Goal: Task Accomplishment & Management: Manage account settings

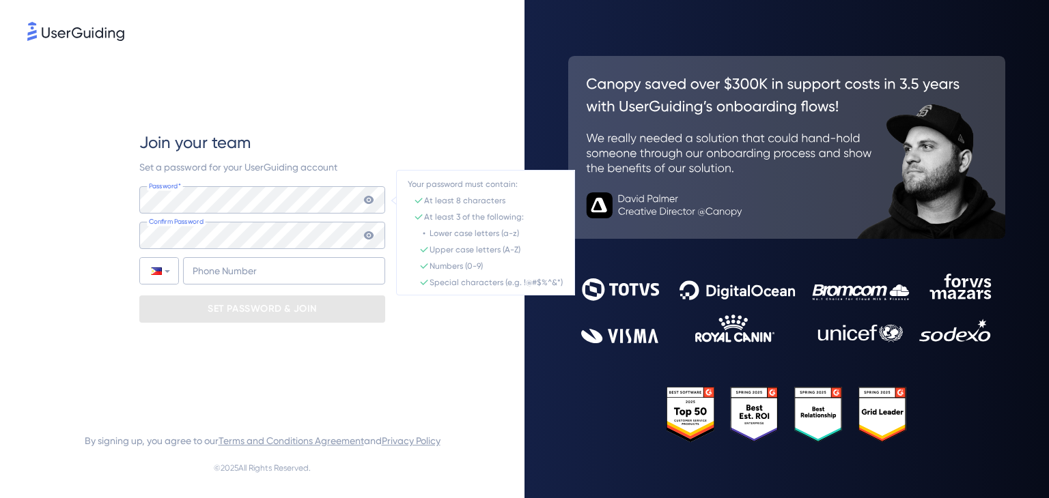
click at [371, 203] on icon at bounding box center [369, 200] width 10 height 8
click at [371, 203] on icon at bounding box center [369, 200] width 10 height 10
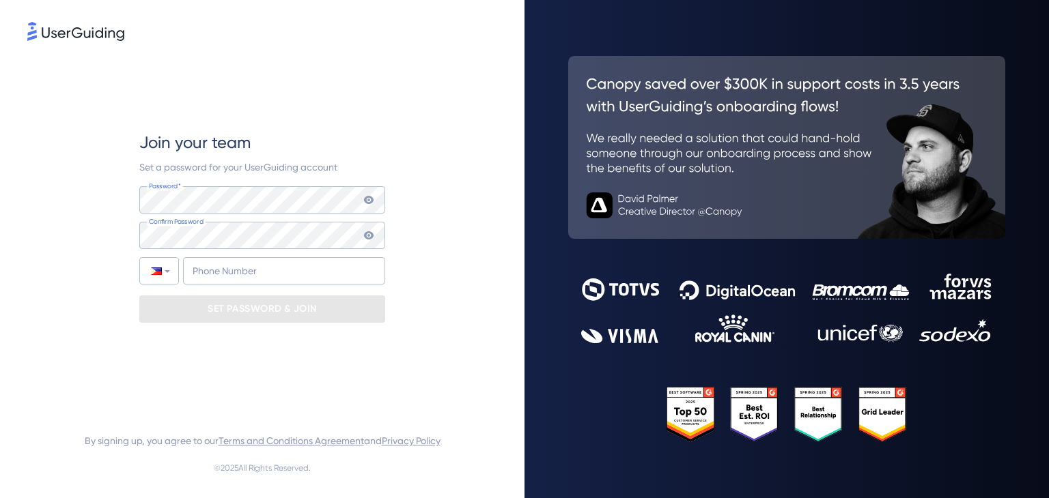
click at [378, 119] on div "Join your team Set a password for your UserGuiding account Password* Your passw…" at bounding box center [262, 227] width 246 height 367
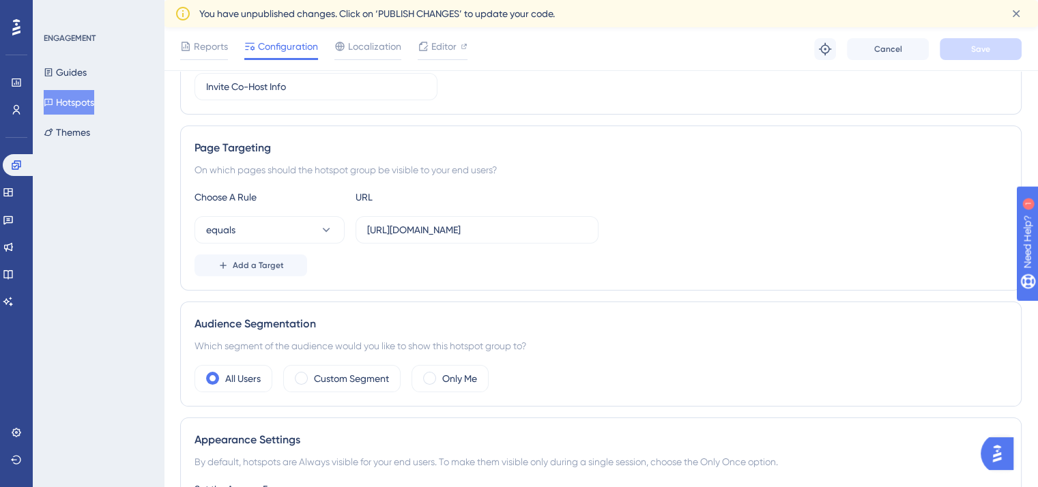
scroll to position [193, 0]
click at [319, 217] on button "equals" at bounding box center [270, 229] width 150 height 27
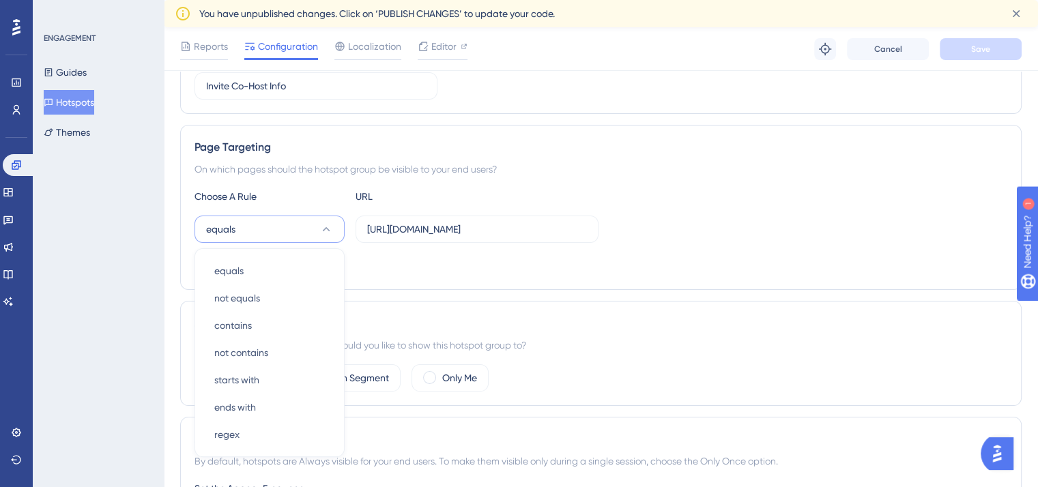
scroll to position [300, 0]
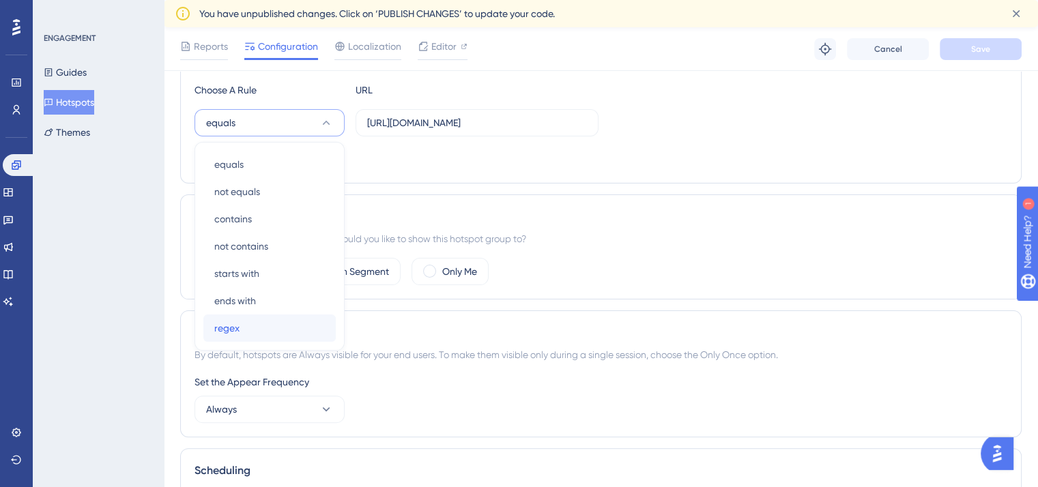
click at [259, 323] on div "regex regex" at bounding box center [269, 328] width 111 height 27
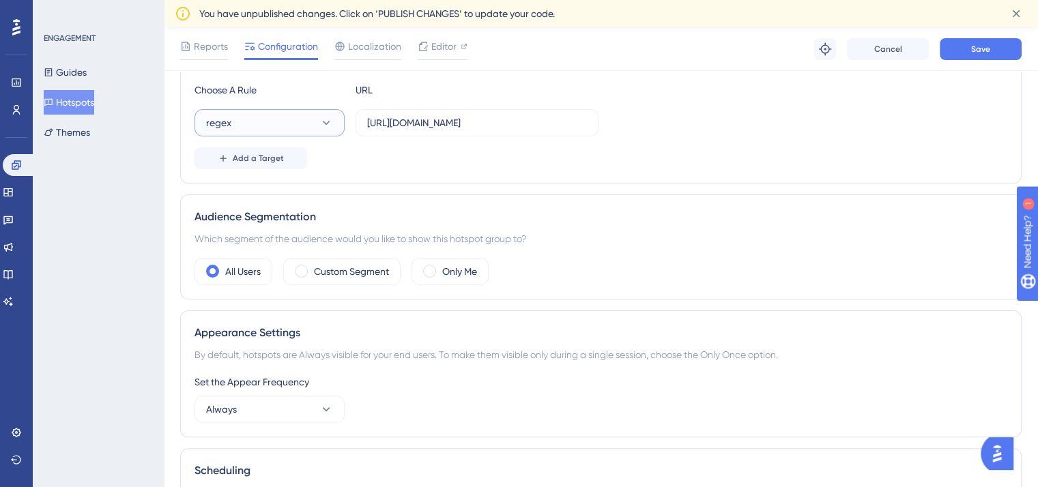
click at [319, 117] on icon at bounding box center [326, 123] width 14 height 14
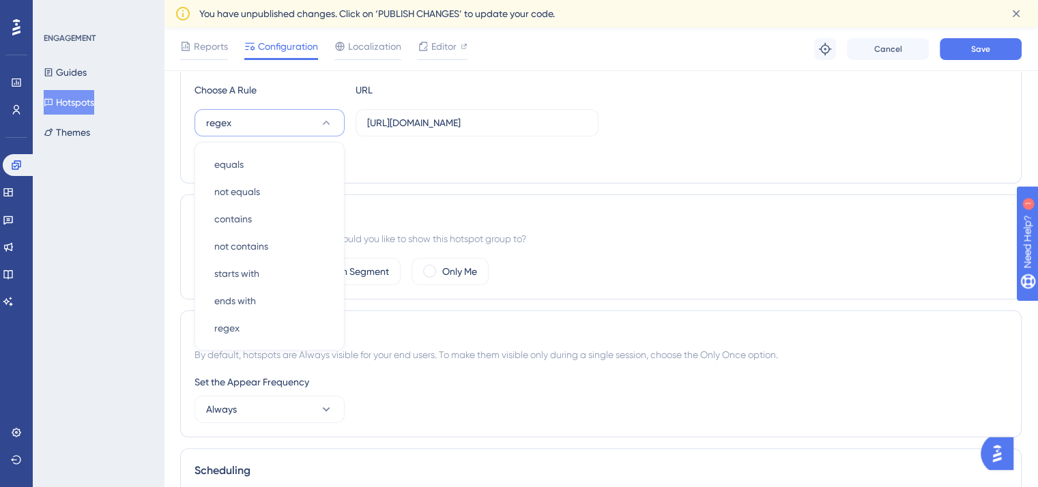
scroll to position [301, 0]
click at [319, 117] on icon at bounding box center [326, 122] width 14 height 14
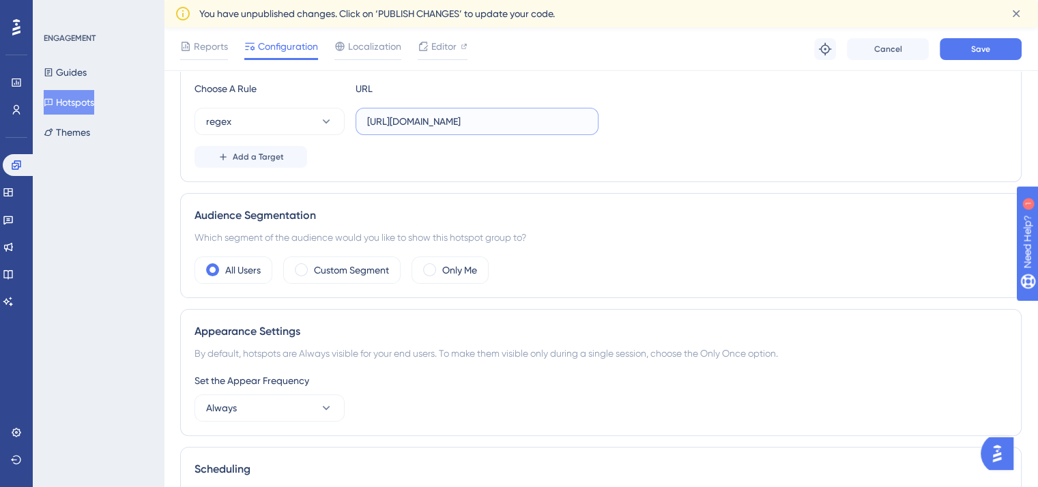
drag, startPoint x: 552, startPoint y: 119, endPoint x: 515, endPoint y: 117, distance: 36.3
click at [515, 117] on input "https://my.webbabyshower.com/jen-jul25/host/checklist" at bounding box center [477, 121] width 220 height 15
drag, startPoint x: 543, startPoint y: 122, endPoint x: 674, endPoint y: 126, distance: 131.1
click at [674, 126] on div "regex https://my.webbabyshower.com/*/host/checklist" at bounding box center [601, 121] width 813 height 27
type input "https://my.webbabyshower.com/*/host/checklist"
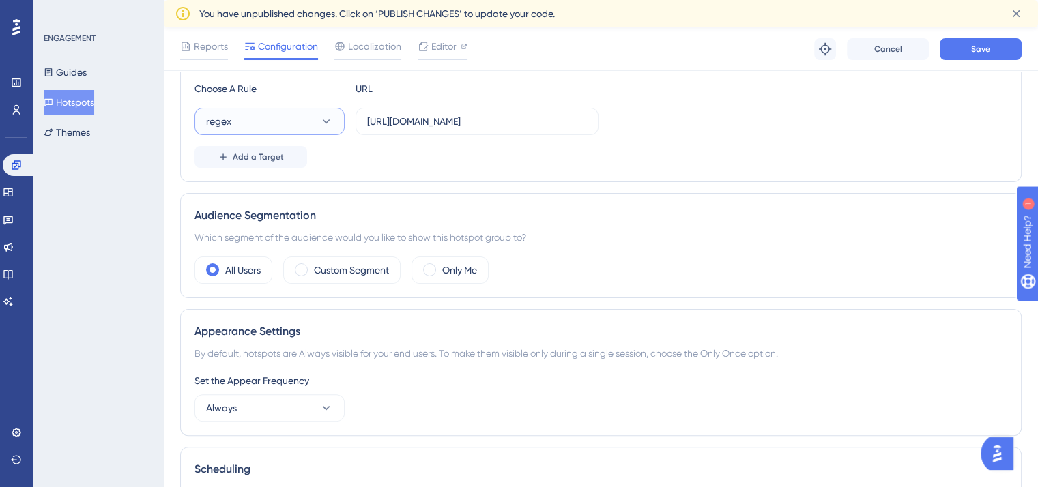
click at [262, 118] on button "regex" at bounding box center [270, 121] width 150 height 27
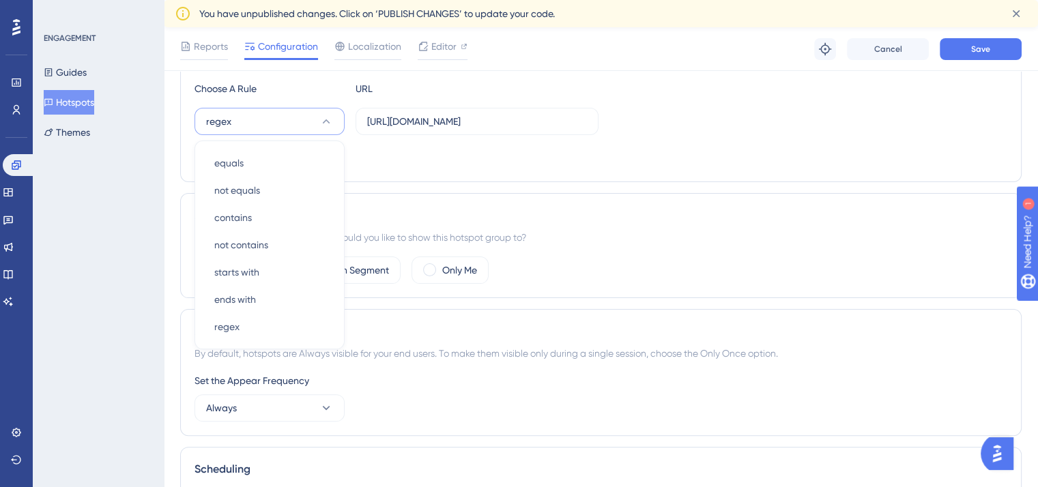
scroll to position [299, 0]
click at [243, 162] on span "equals" at bounding box center [228, 165] width 29 height 16
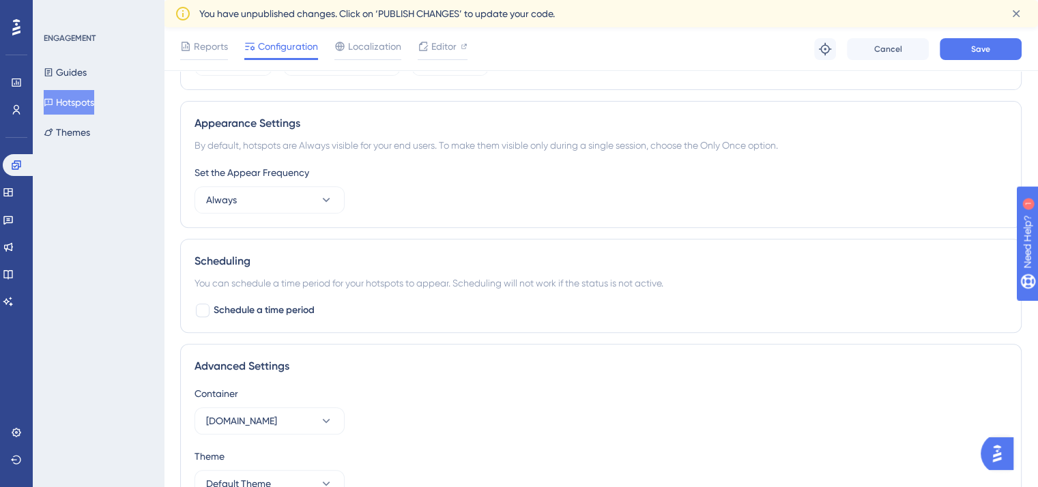
scroll to position [586, 0]
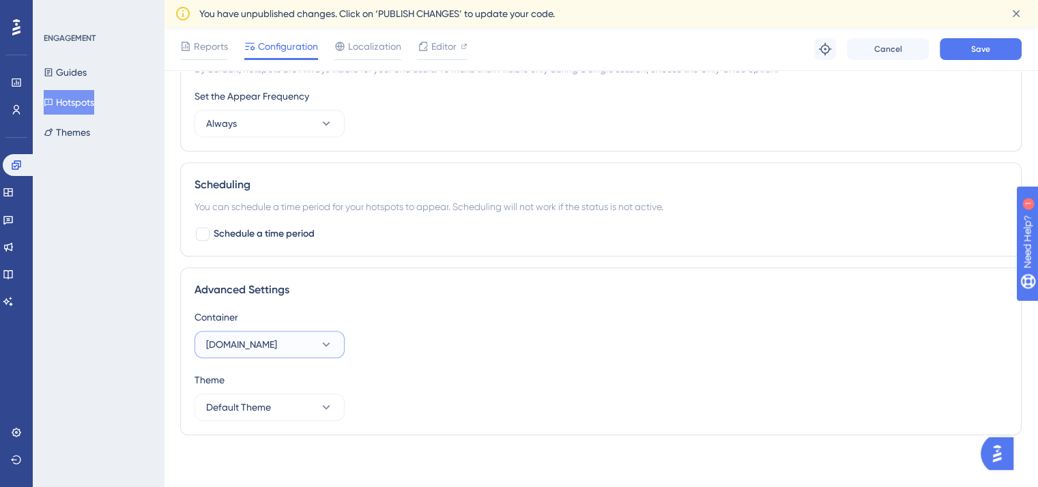
click at [277, 337] on span "customer-beta.webbabyshower.net" at bounding box center [241, 345] width 71 height 16
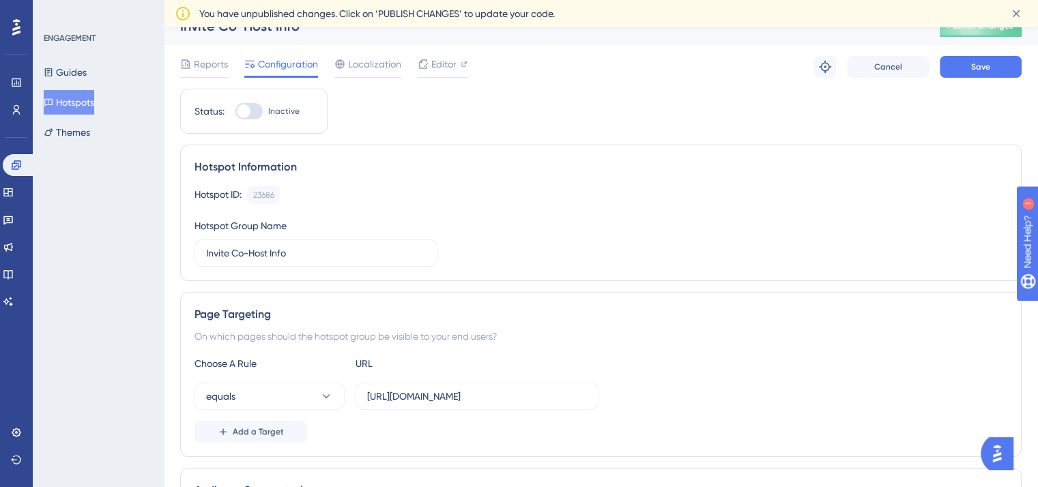
scroll to position [21, 0]
click at [248, 109] on div at bounding box center [244, 111] width 14 height 14
click at [236, 111] on input "Inactive" at bounding box center [235, 111] width 1 height 1
checkbox input "true"
click at [999, 57] on button "Save" at bounding box center [981, 66] width 82 height 22
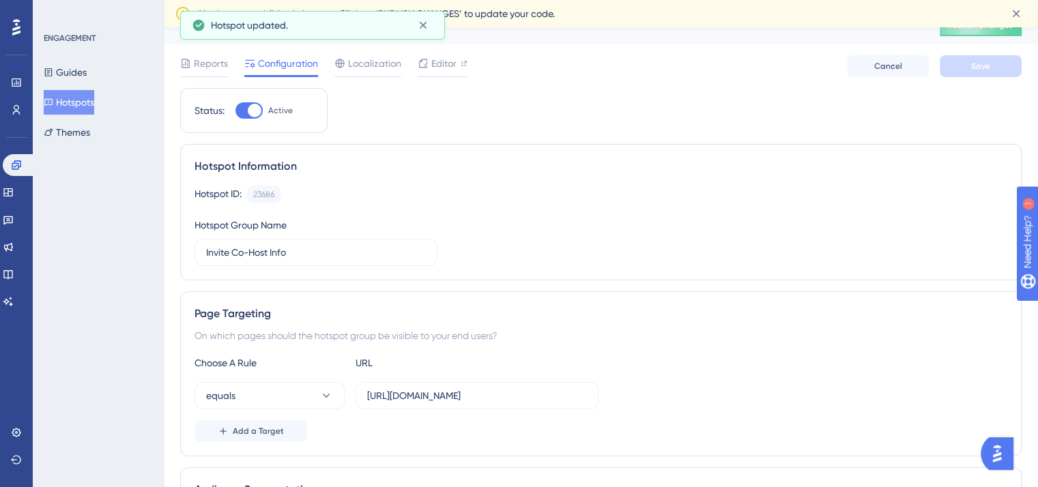
scroll to position [0, 0]
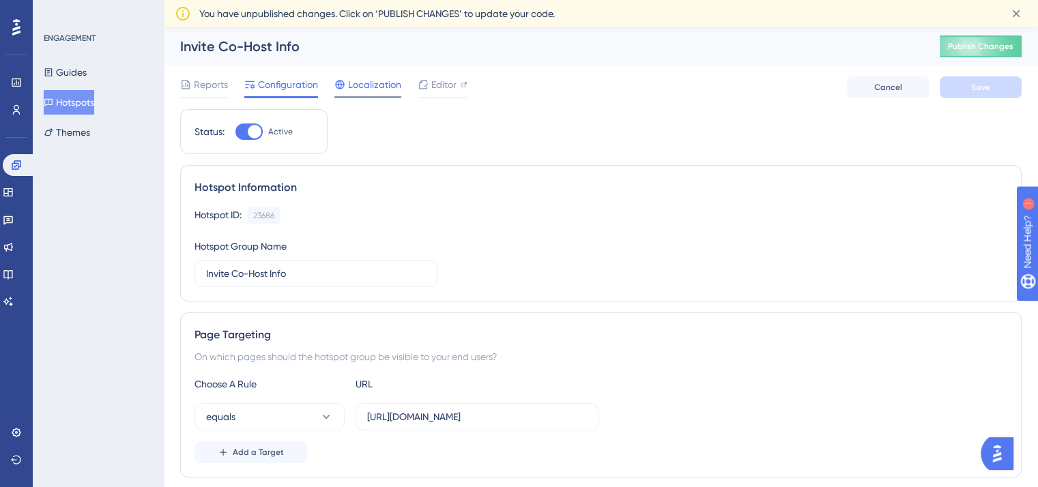
click at [366, 88] on span "Localization" at bounding box center [374, 84] width 53 height 16
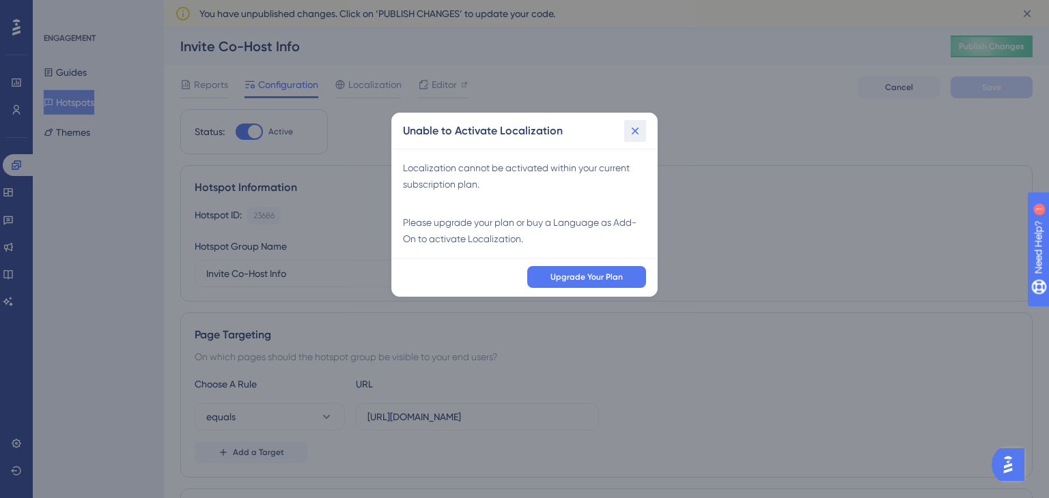
click at [637, 130] on icon at bounding box center [635, 131] width 14 height 14
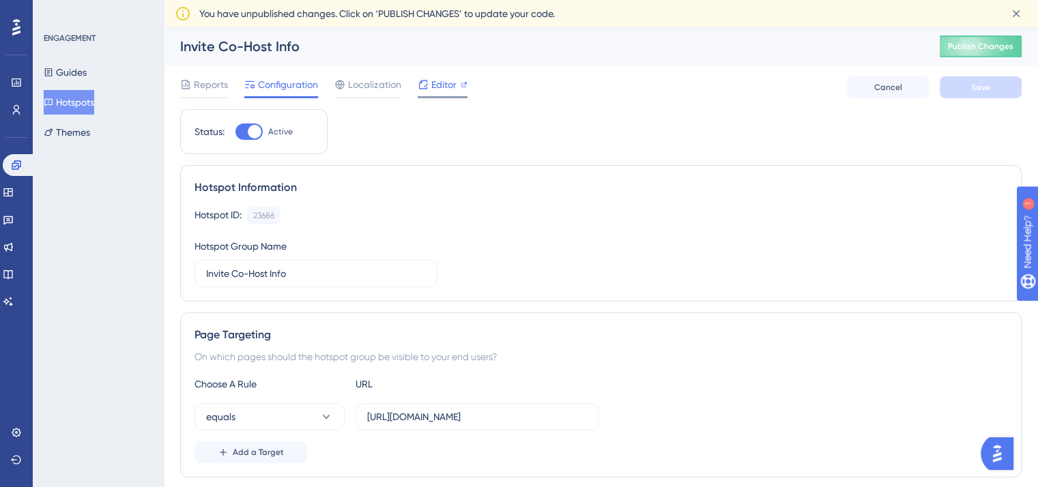
click at [432, 85] on span "Editor" at bounding box center [443, 84] width 25 height 16
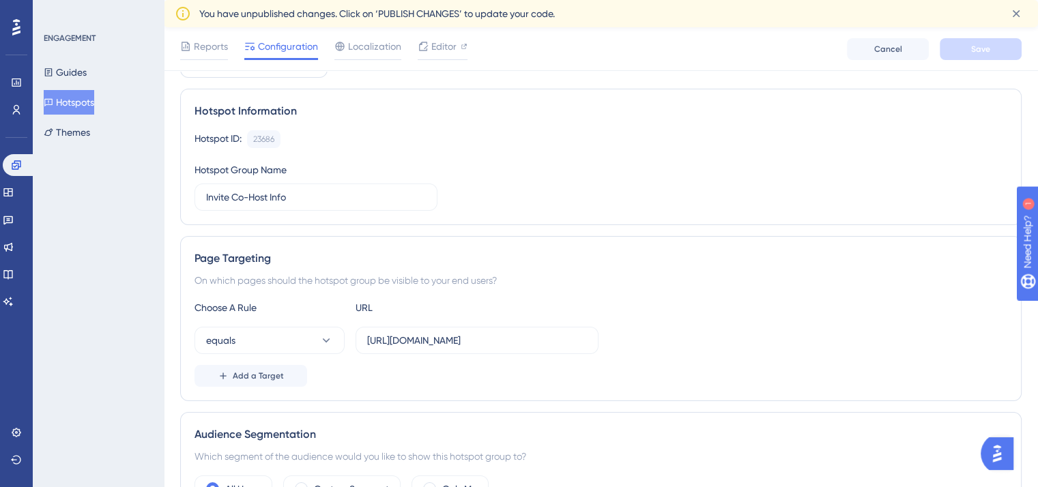
scroll to position [81, 0]
click at [298, 341] on button "equals" at bounding box center [270, 341] width 150 height 27
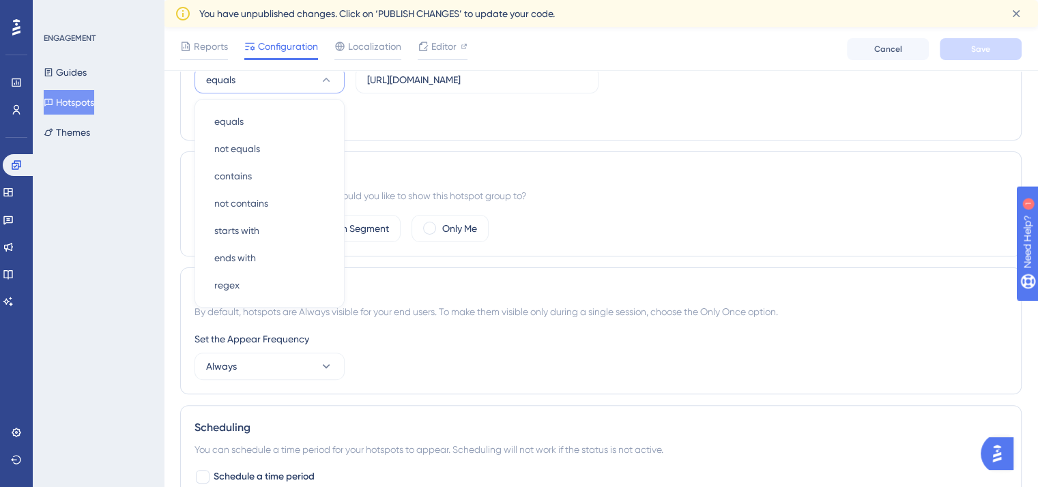
scroll to position [344, 0]
click at [82, 63] on button "Guides" at bounding box center [65, 72] width 43 height 25
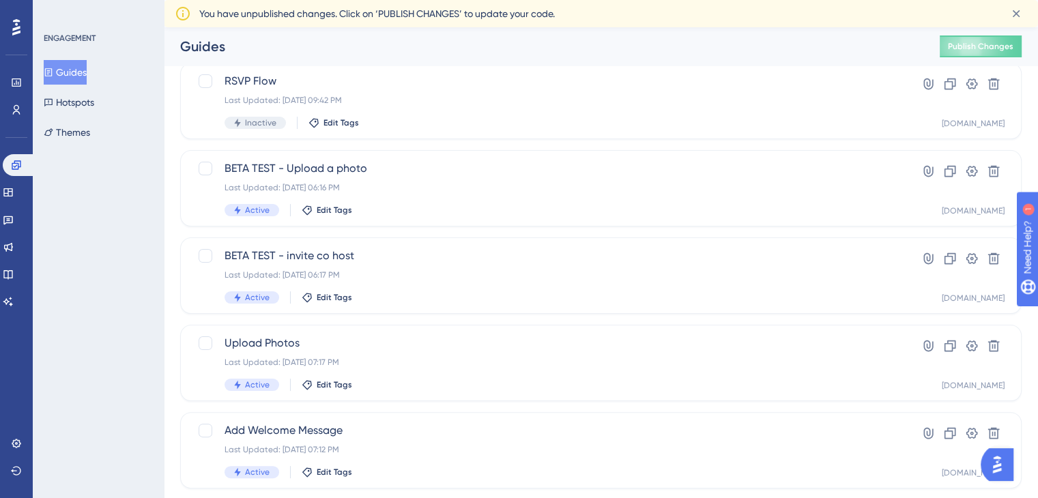
scroll to position [359, 0]
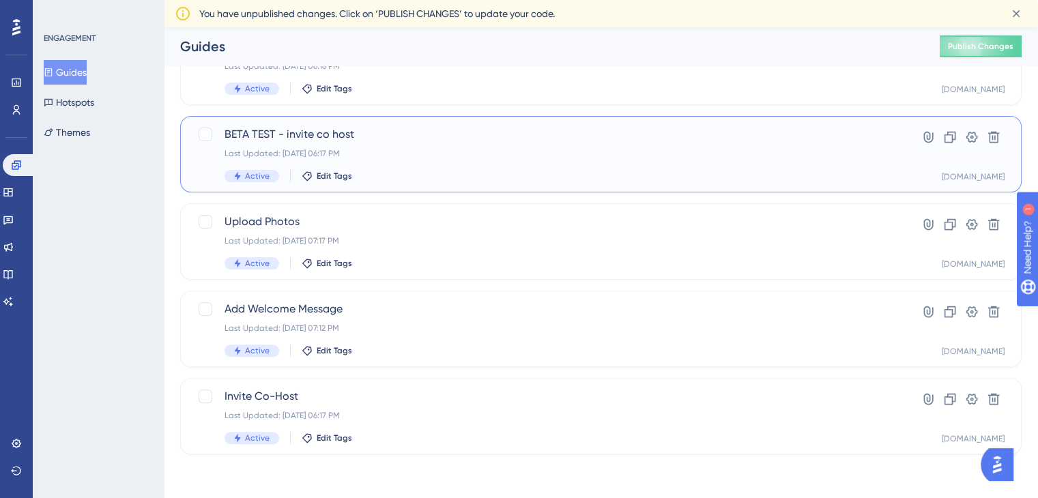
click at [399, 154] on div "Last Updated: Mar 05 2019, 06:17 PM" at bounding box center [547, 153] width 644 height 11
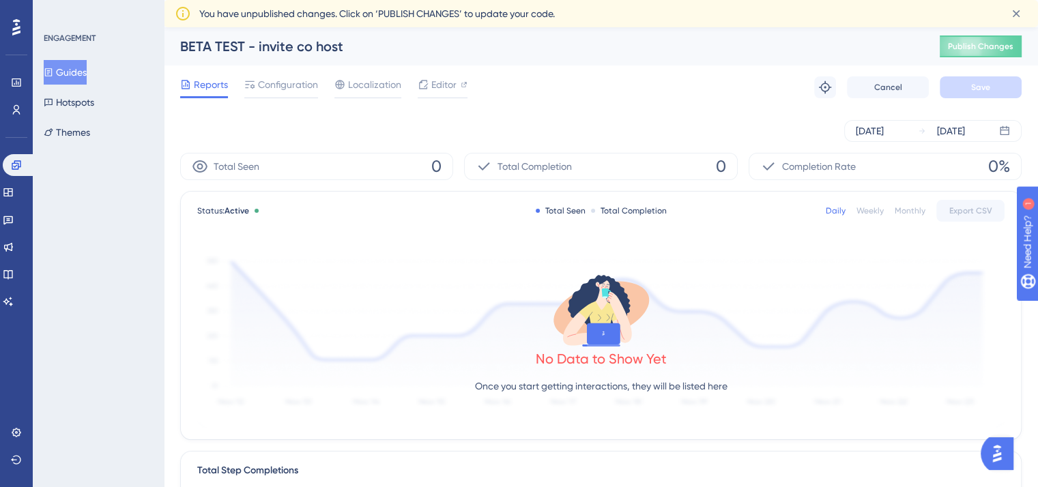
click at [320, 94] on div "Reports Configuration Localization Editor" at bounding box center [323, 87] width 287 height 22
click at [302, 91] on span "Configuration" at bounding box center [288, 84] width 60 height 16
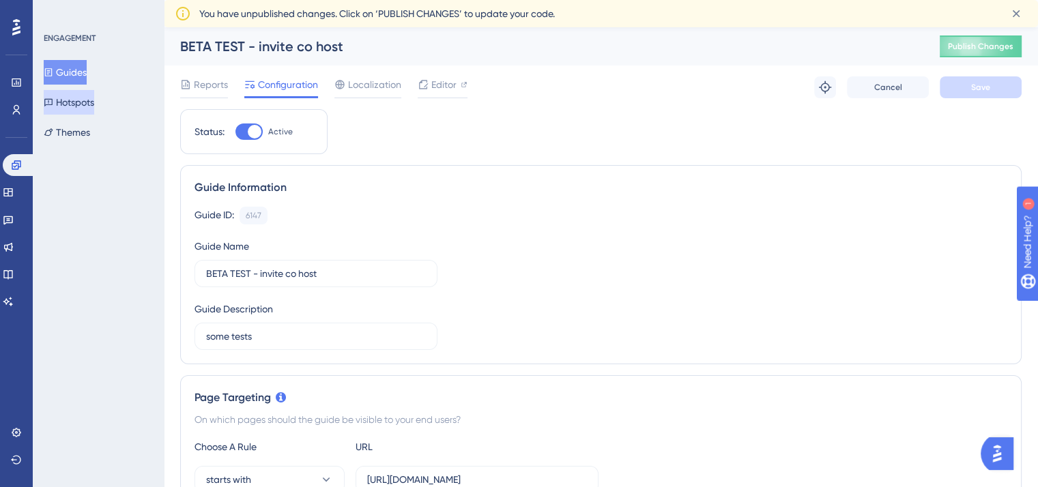
click at [76, 106] on button "Hotspots" at bounding box center [69, 102] width 51 height 25
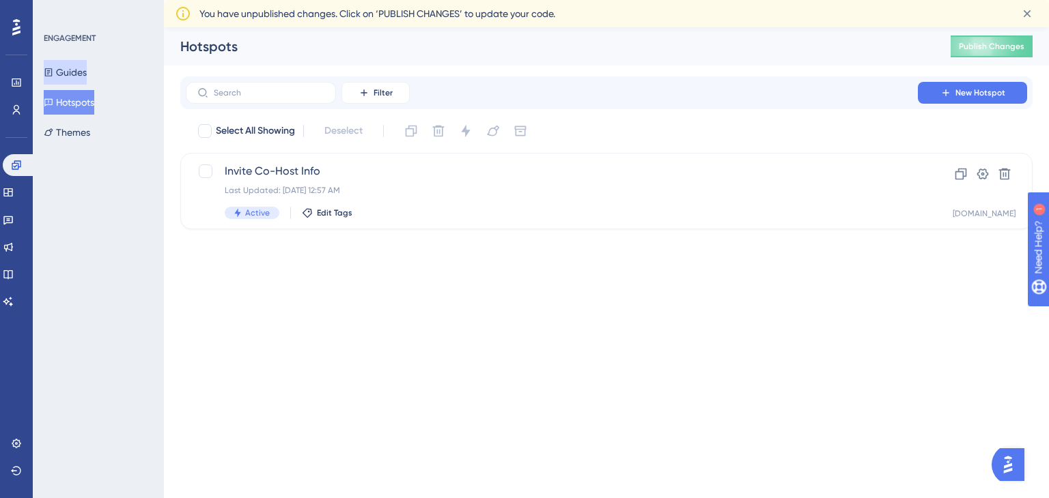
click at [74, 66] on button "Guides" at bounding box center [65, 72] width 43 height 25
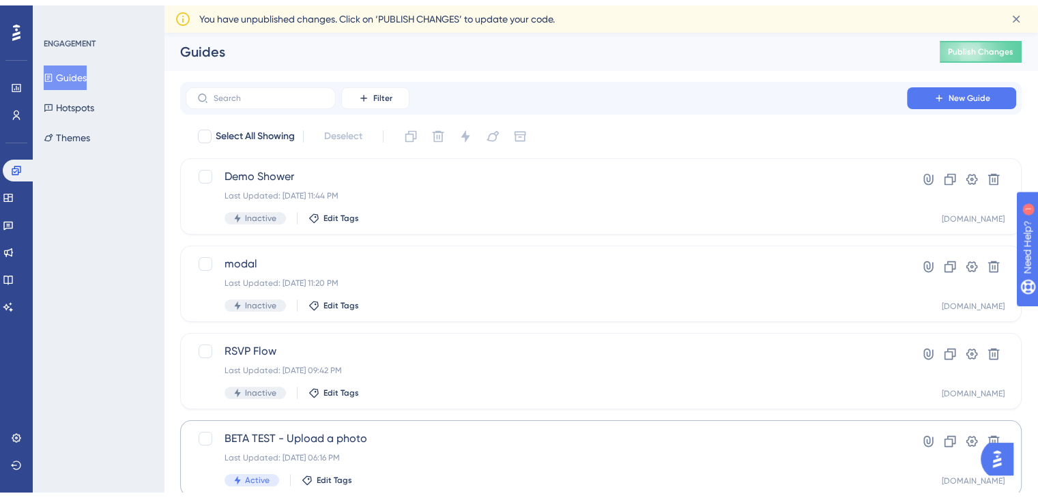
scroll to position [359, 0]
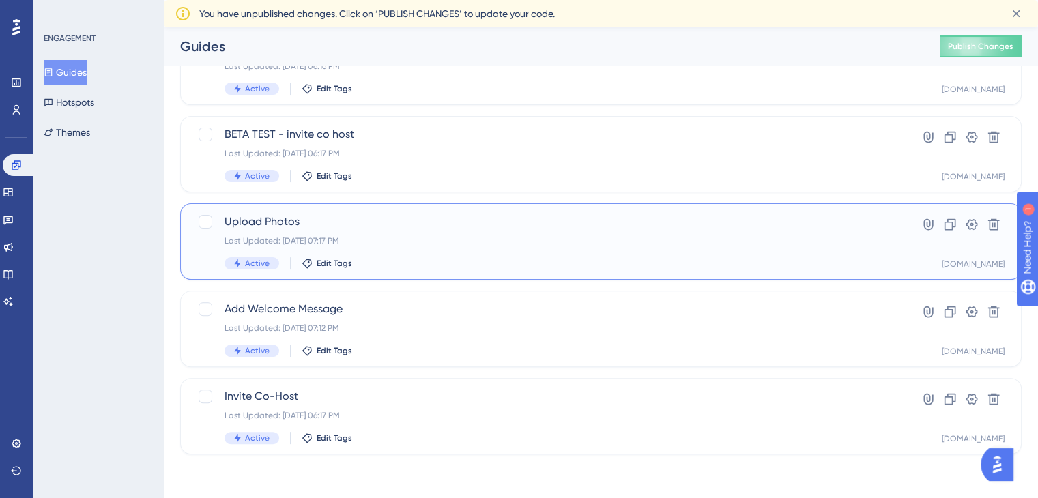
click at [429, 231] on div "Upload Photos Last Updated: Feb 27 2019, 07:17 PM Active Edit Tags" at bounding box center [547, 242] width 644 height 56
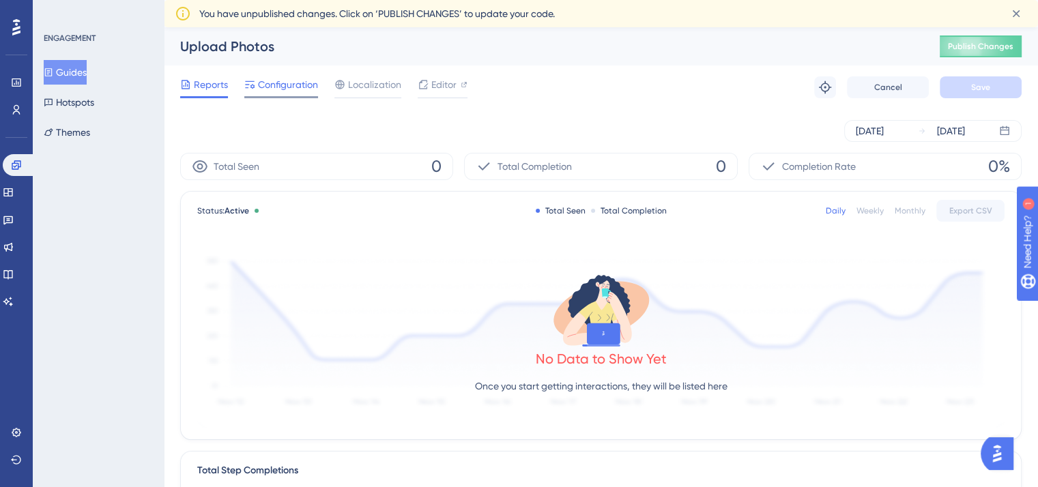
click at [298, 84] on span "Configuration" at bounding box center [288, 84] width 60 height 16
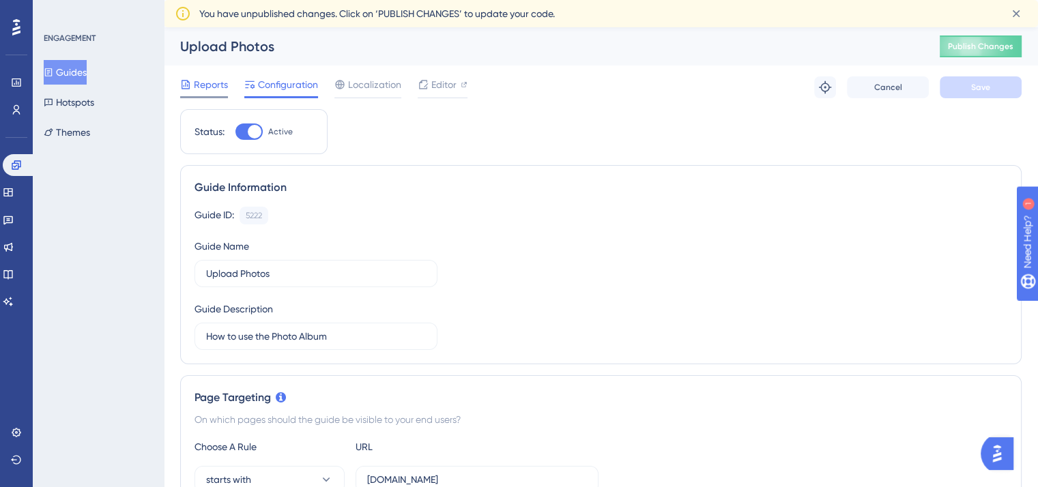
click at [207, 76] on span "Reports" at bounding box center [211, 84] width 34 height 16
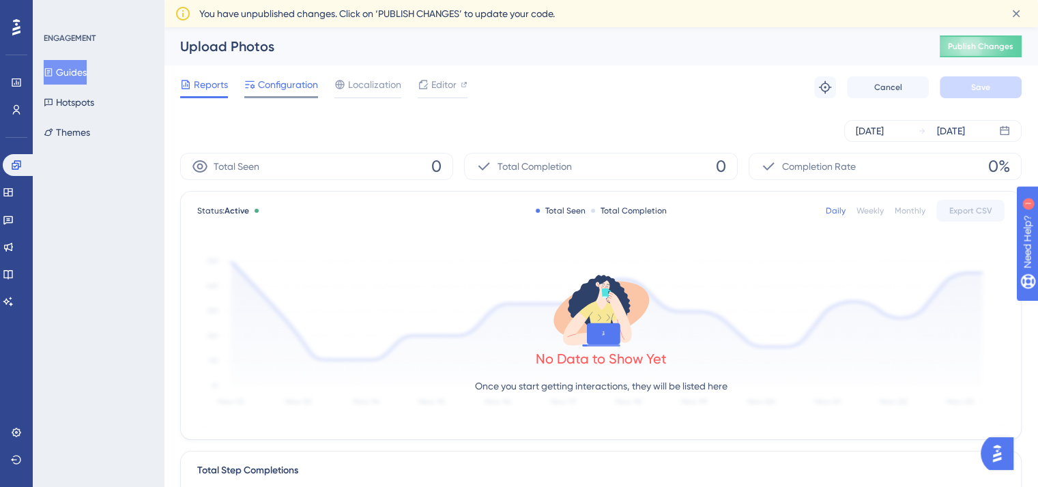
click at [279, 87] on span "Configuration" at bounding box center [288, 84] width 60 height 16
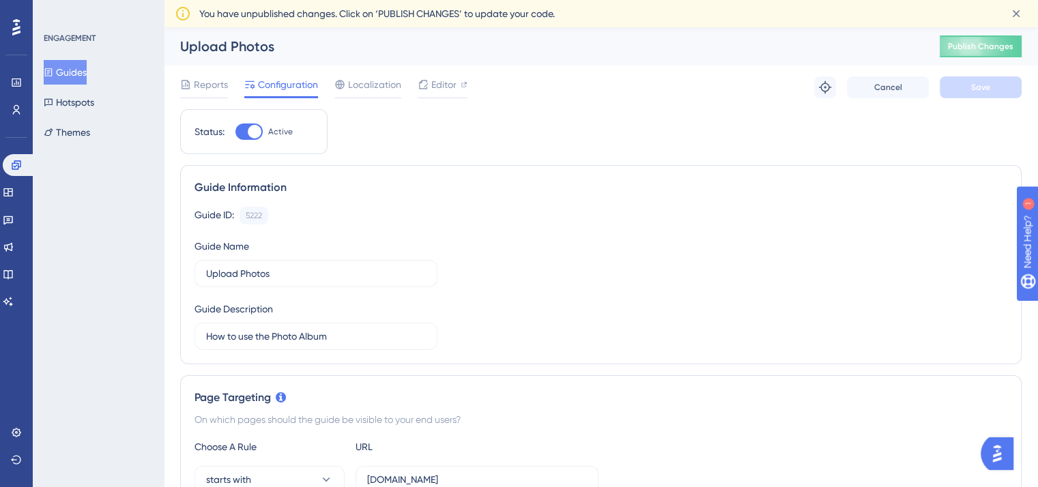
click at [74, 76] on button "Guides" at bounding box center [65, 72] width 43 height 25
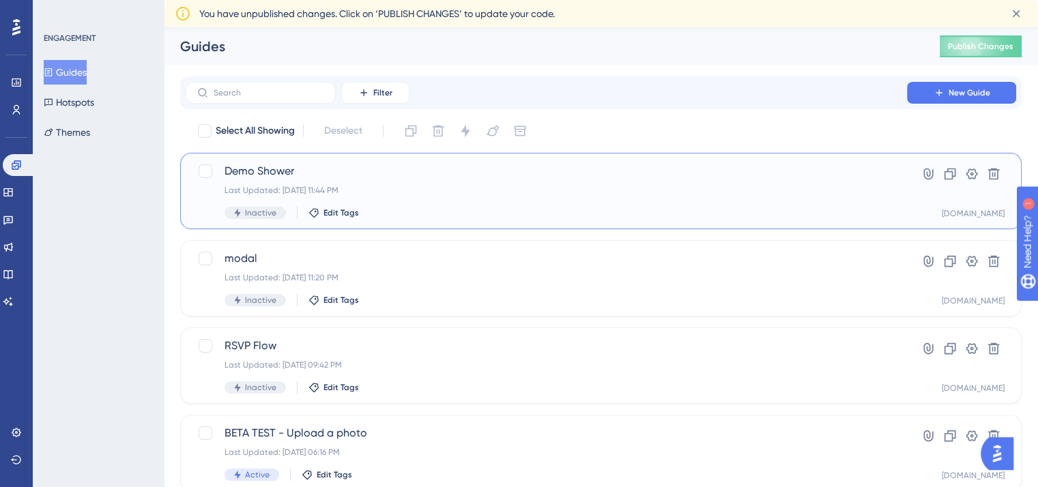
click at [413, 200] on div "Demo Shower Last Updated: Sep 24 2025, 11:44 PM Inactive Edit Tags" at bounding box center [547, 191] width 644 height 56
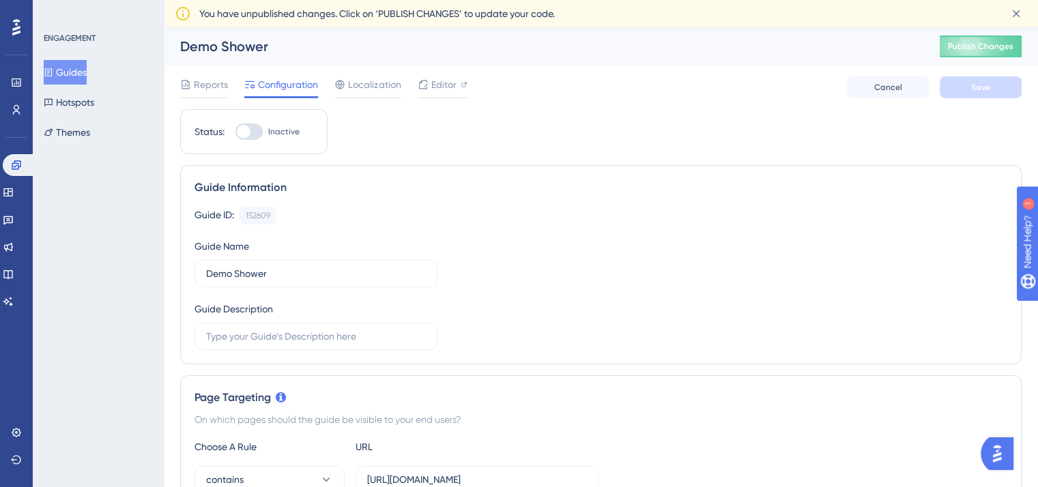
scroll to position [79, 0]
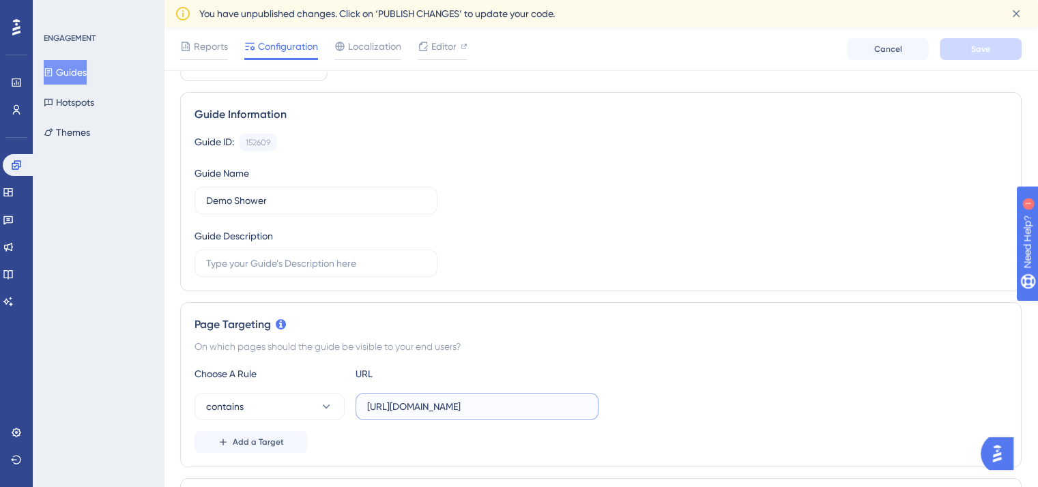
drag, startPoint x: 505, startPoint y: 406, endPoint x: 617, endPoint y: 416, distance: 112.4
click at [617, 416] on div "contains https://my.webbabyshower.com/demo" at bounding box center [601, 406] width 813 height 27
click at [524, 192] on div "Guide ID: 152609 Copy Guide Name Demo Shower Guide Description" at bounding box center [601, 205] width 813 height 143
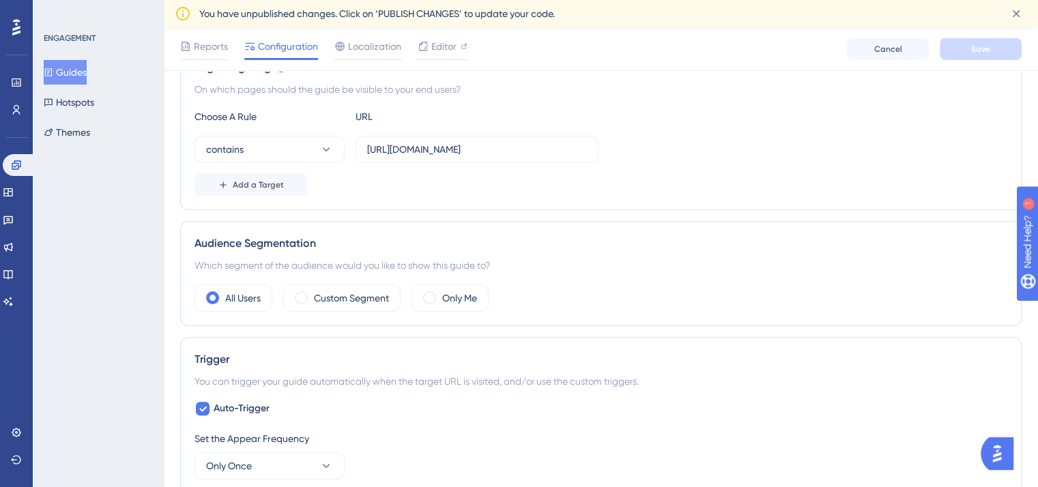
scroll to position [0, 0]
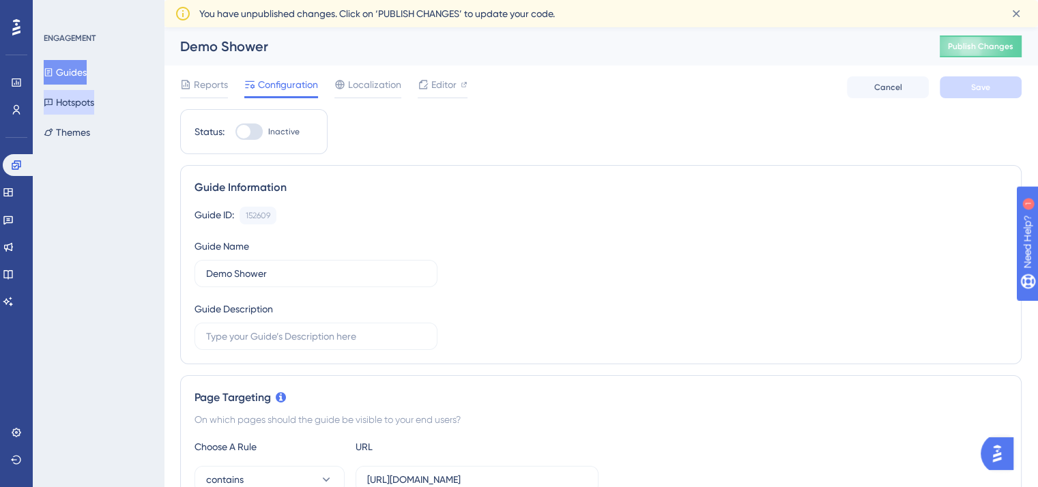
click at [83, 105] on button "Hotspots" at bounding box center [69, 102] width 51 height 25
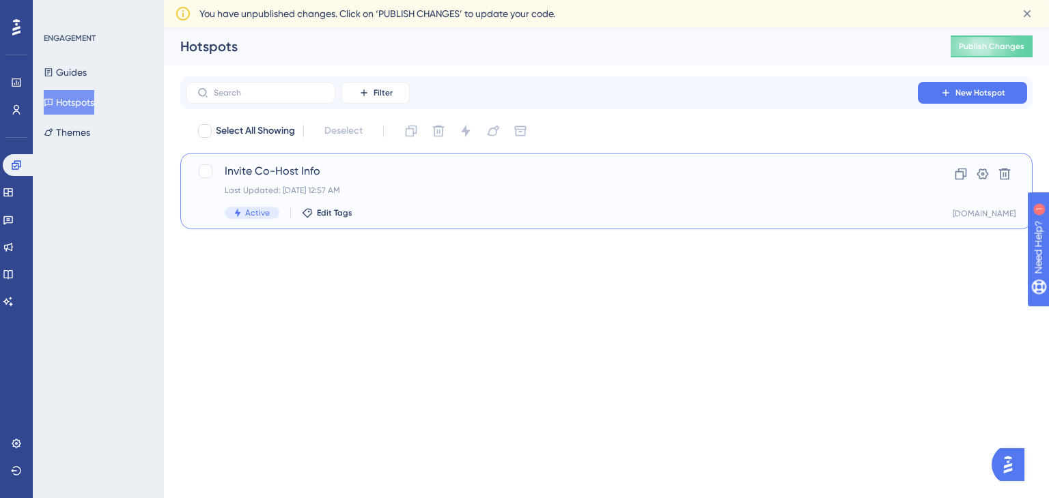
click at [438, 181] on div "Invite Co-Host Info Last Updated: Sep 25 2025, 12:57 AM Active Edit Tags" at bounding box center [552, 191] width 654 height 56
